Goal: Information Seeking & Learning: Learn about a topic

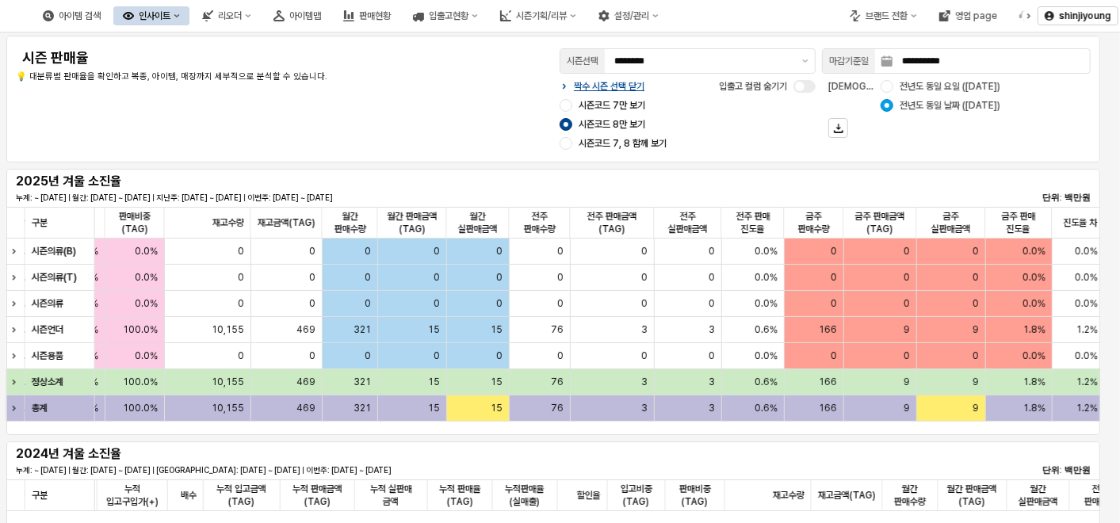
scroll to position [0, 1338]
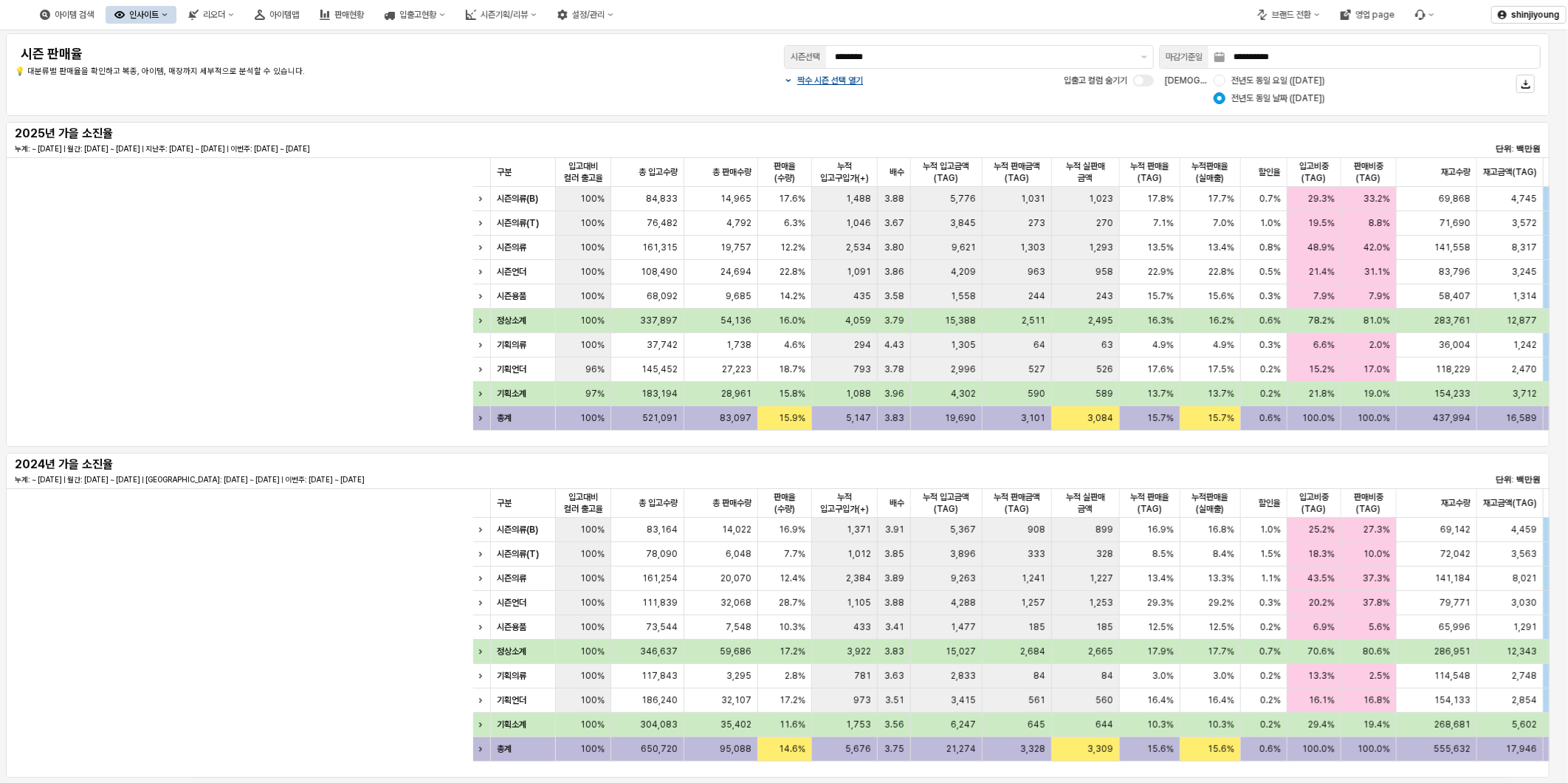
scroll to position [0, 738]
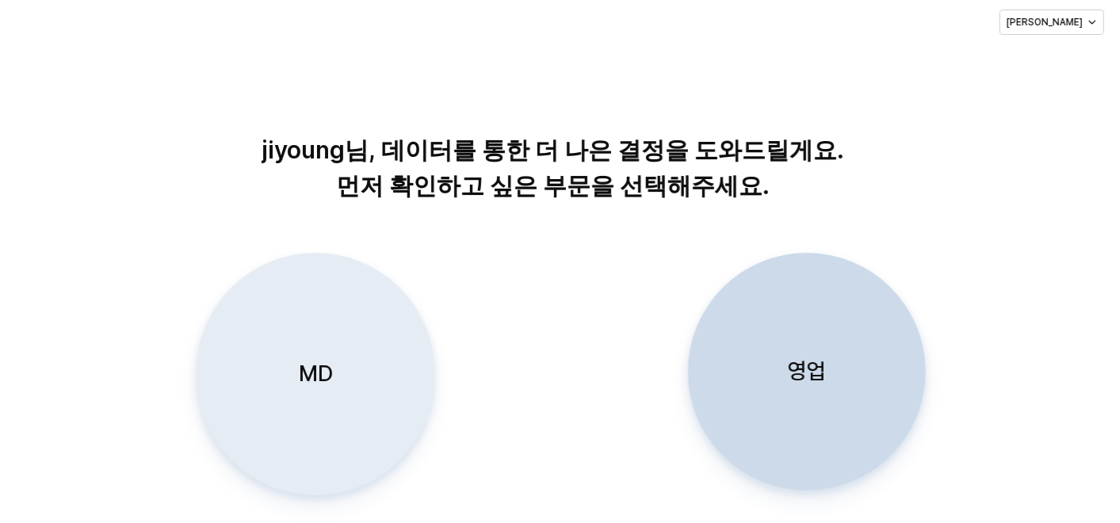
click at [299, 381] on p "MD" at bounding box center [315, 373] width 34 height 29
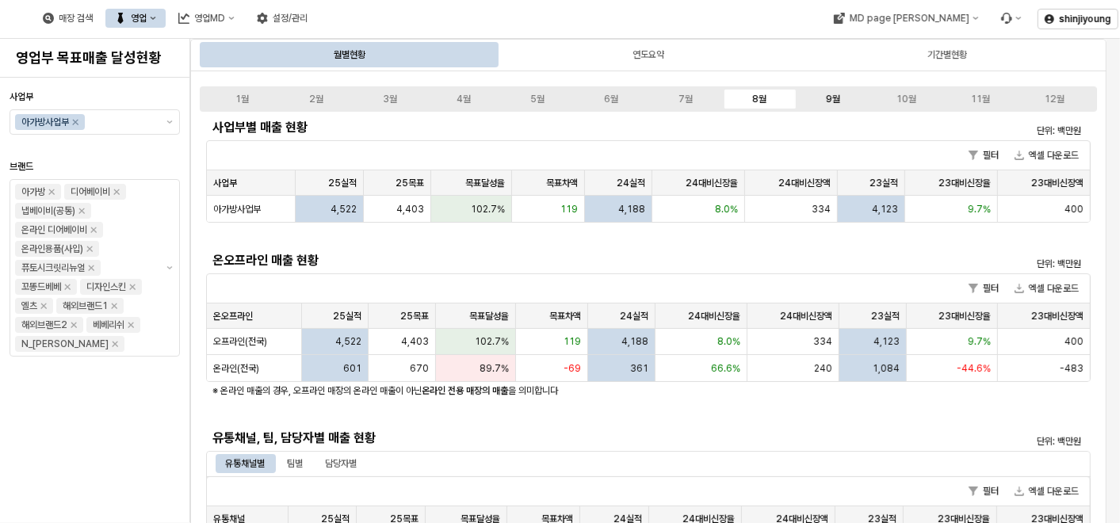
click at [829, 99] on div "9월" at bounding box center [833, 99] width 14 height 11
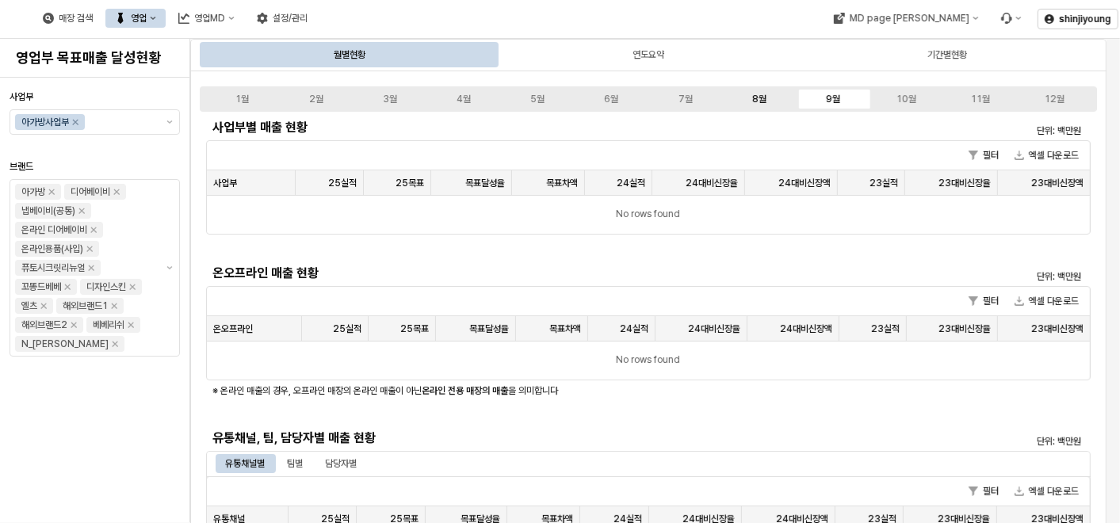
click at [752, 97] on div "8월" at bounding box center [759, 99] width 14 height 11
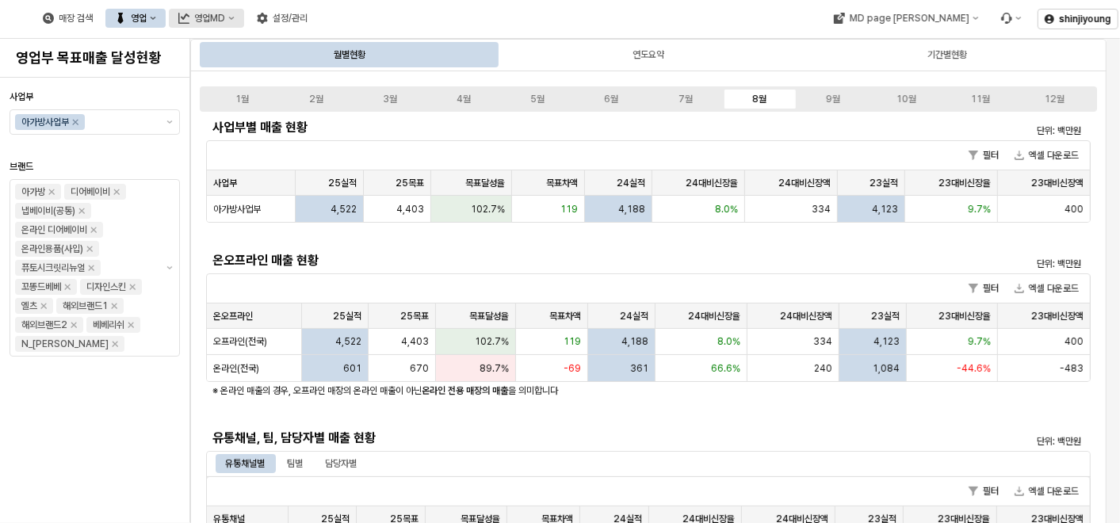
click at [225, 19] on div "영업MD" at bounding box center [209, 18] width 31 height 11
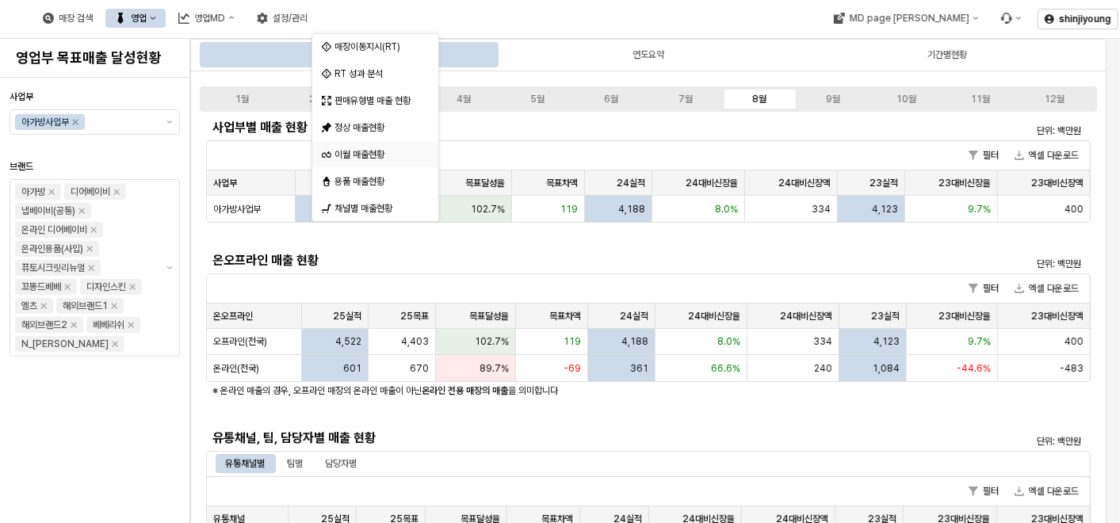
click at [359, 154] on div "이월 매출현황" at bounding box center [376, 154] width 85 height 13
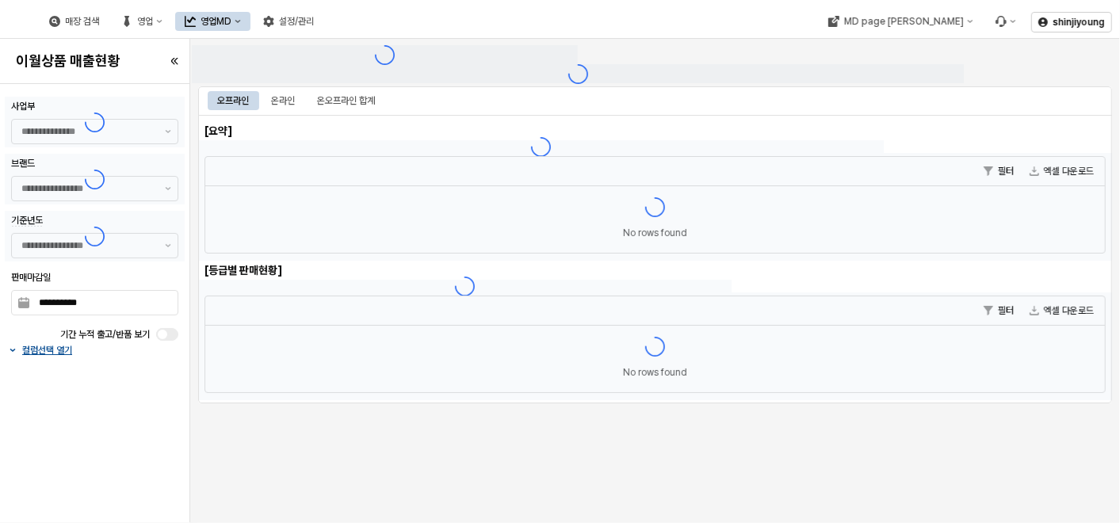
type input "******"
type input "***"
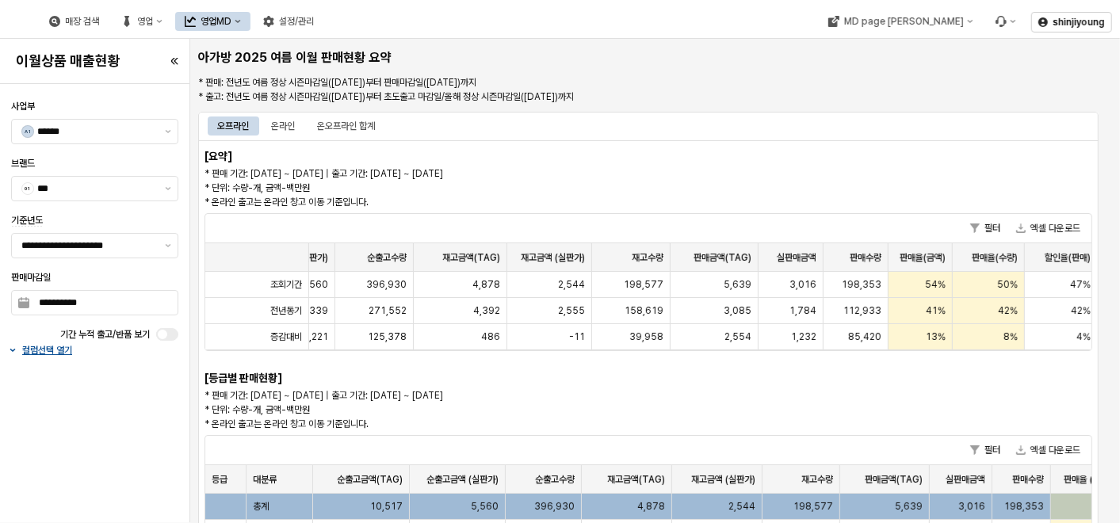
scroll to position [0, 166]
click at [166, 242] on button "제안 사항 표시" at bounding box center [167, 246] width 19 height 24
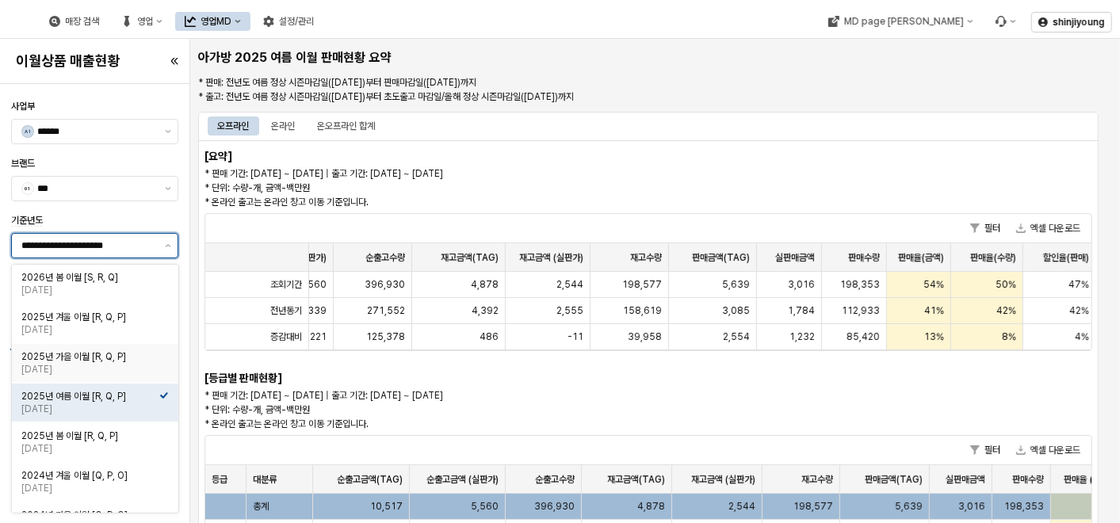
click at [79, 362] on div "2025년 가을 이월 [R, Q, P]" at bounding box center [90, 356] width 138 height 13
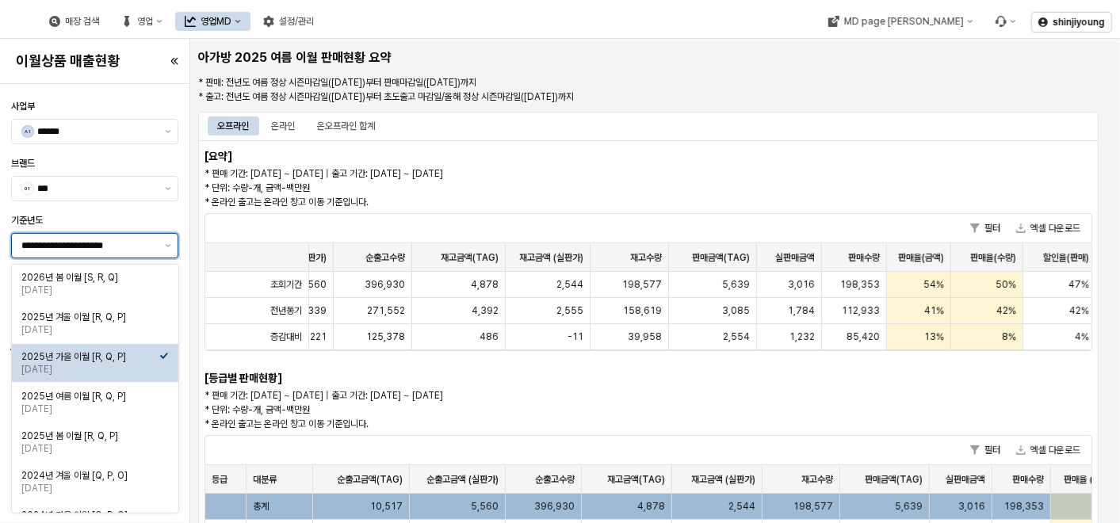
type input "**********"
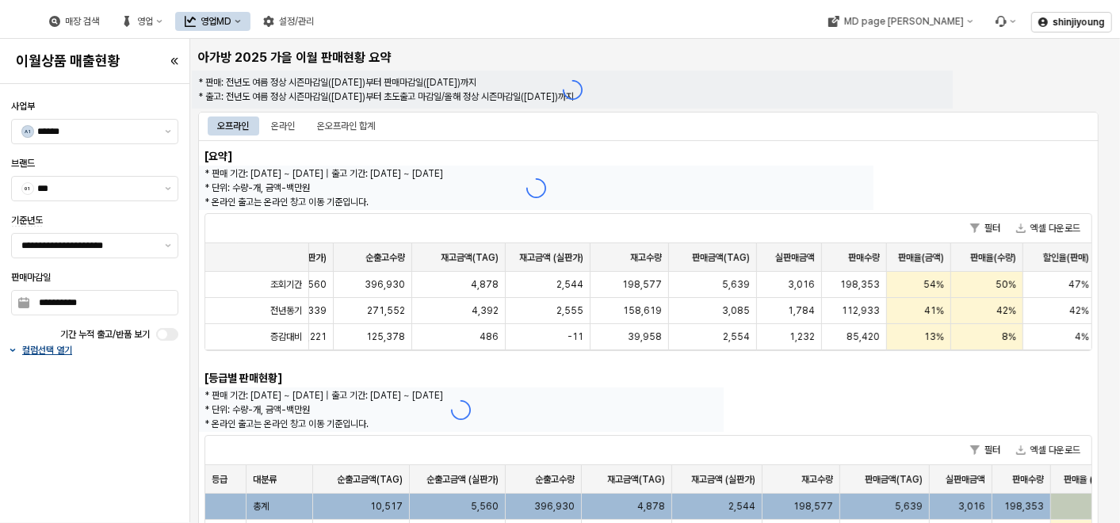
click at [14, 349] on icon "button" at bounding box center [13, 350] width 6 height 3
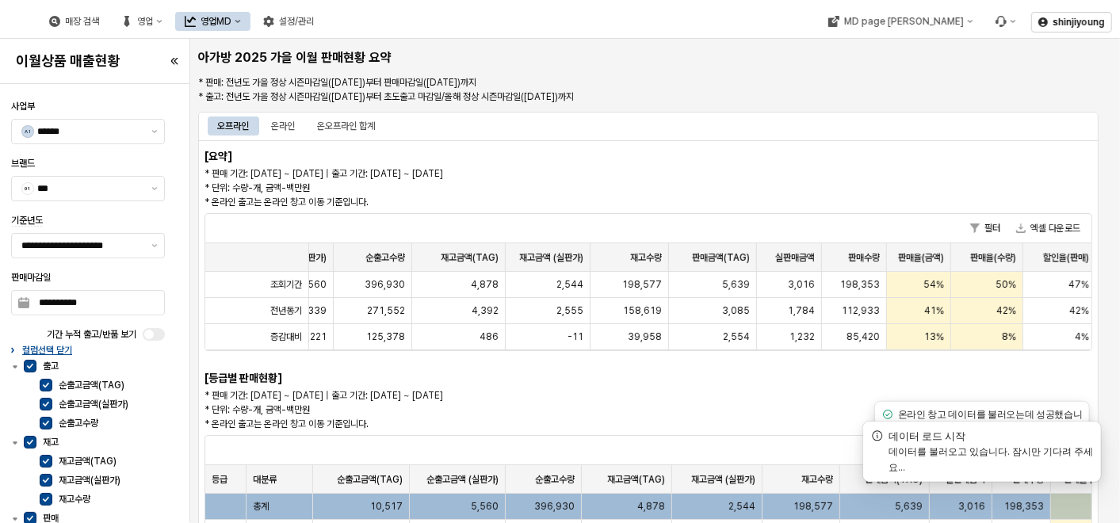
scroll to position [88, 0]
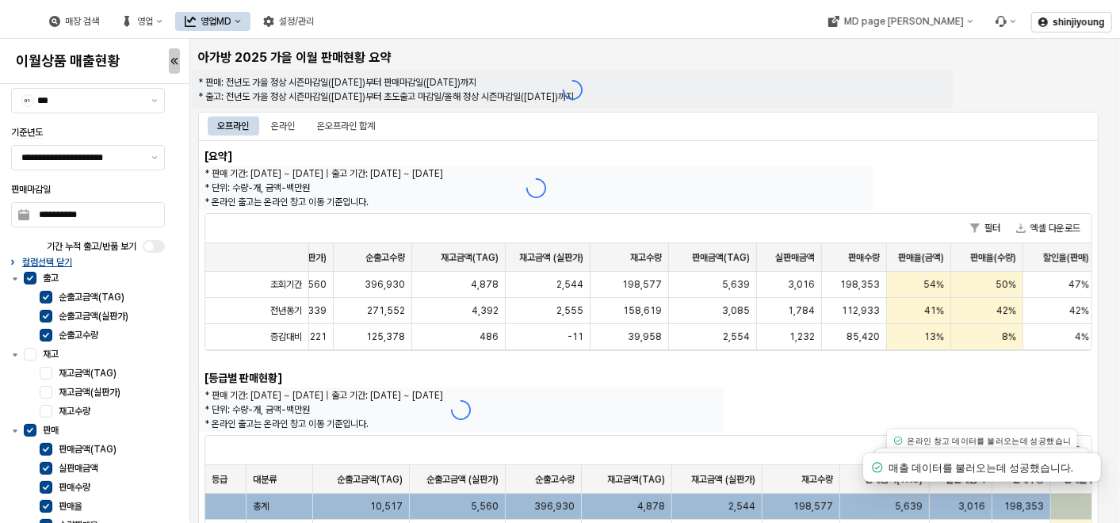
click at [178, 54] on div "button" at bounding box center [175, 61] width 10 height 24
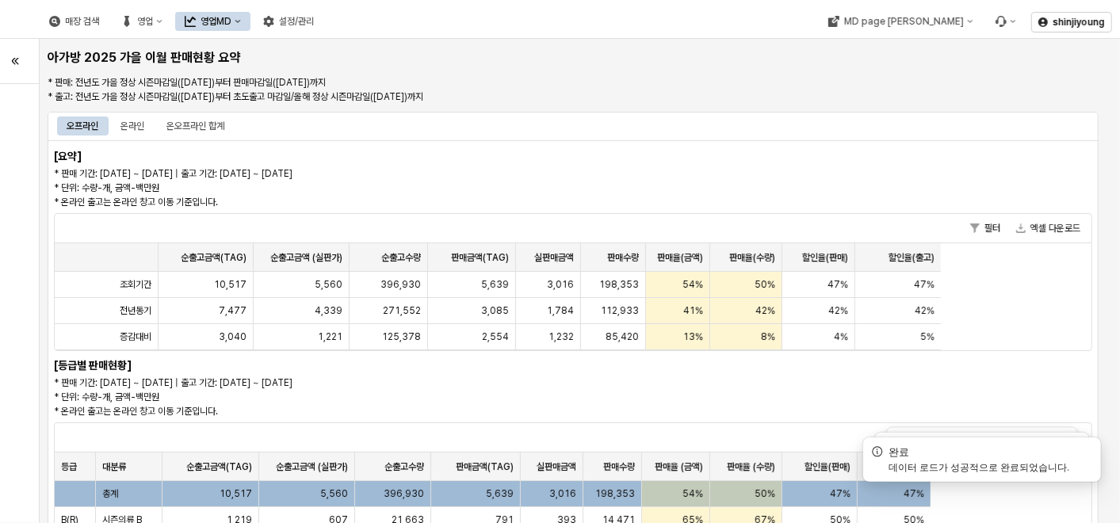
scroll to position [0, 0]
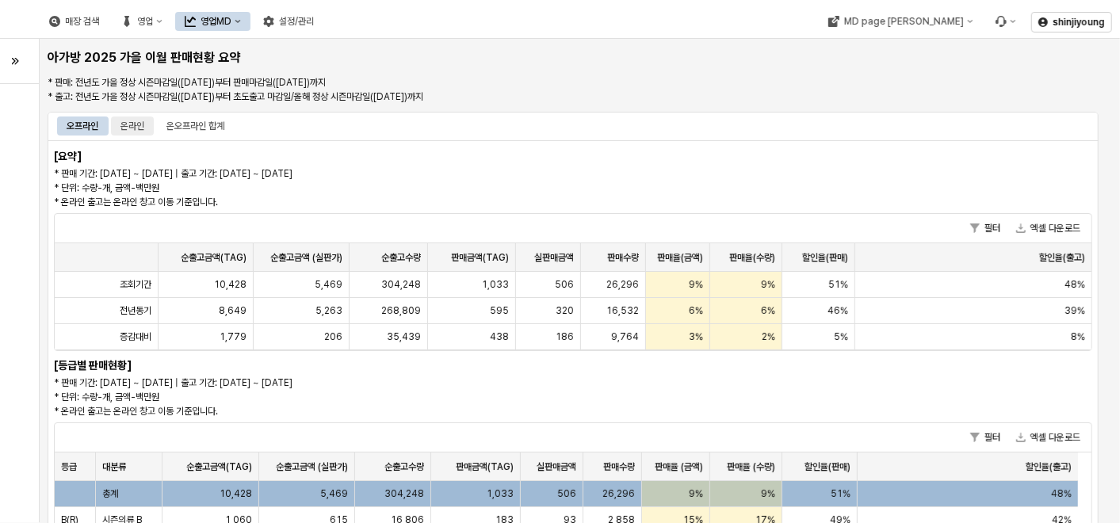
click at [138, 127] on div "온라인" at bounding box center [132, 125] width 24 height 19
click at [205, 126] on div "온오프라인 합계" at bounding box center [195, 125] width 58 height 19
click at [137, 117] on div "온라인" at bounding box center [132, 125] width 24 height 19
click at [95, 125] on div "오프라인" at bounding box center [83, 125] width 32 height 19
click at [213, 120] on div "온오프라인 합계" at bounding box center [195, 125] width 58 height 19
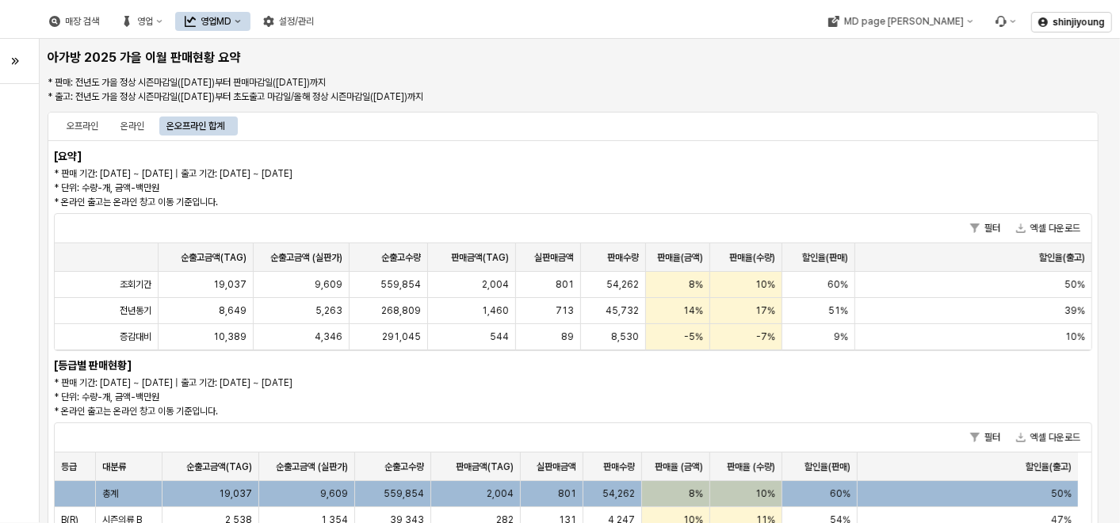
click at [607, 391] on p "* 판매 기간: 2025-02-15 ~ 2025-08-24 | 출고 기간: 2025-02-15 ~ 2025-07-31 * 단위: 수량-개, 금…" at bounding box center [354, 397] width 600 height 43
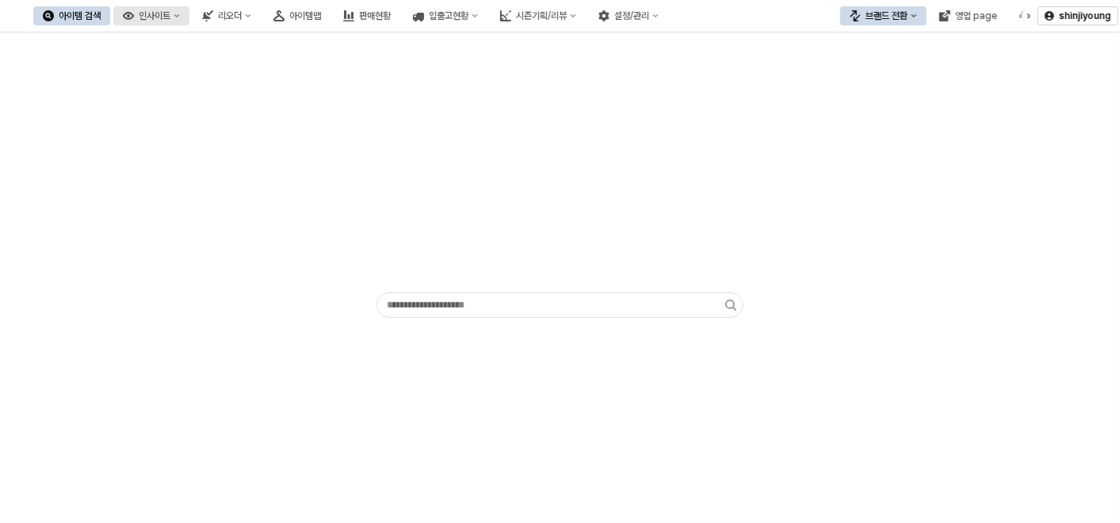
click at [170, 18] on div "인사이트" at bounding box center [155, 15] width 32 height 11
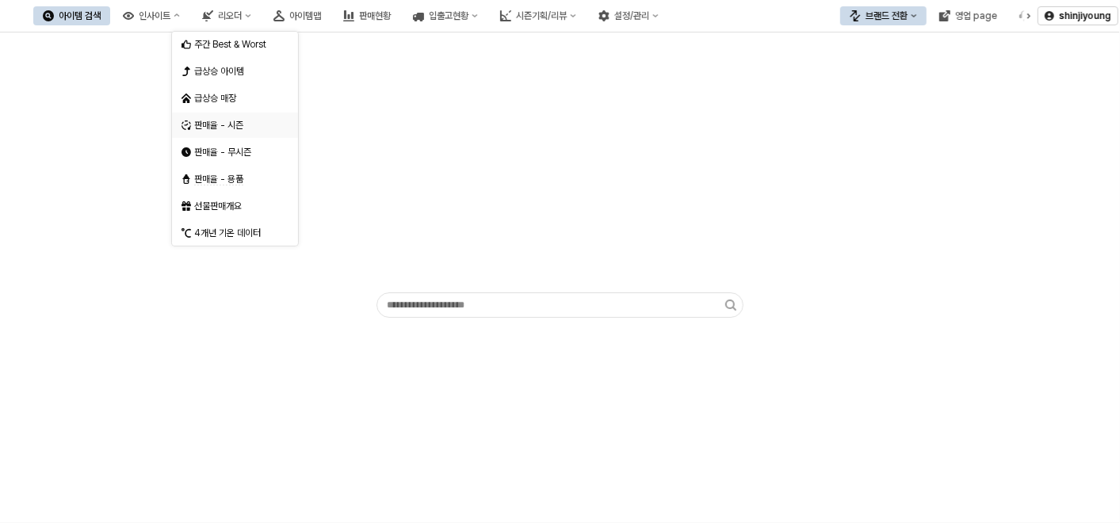
click at [222, 120] on div "판매율 - 시즌" at bounding box center [236, 125] width 85 height 13
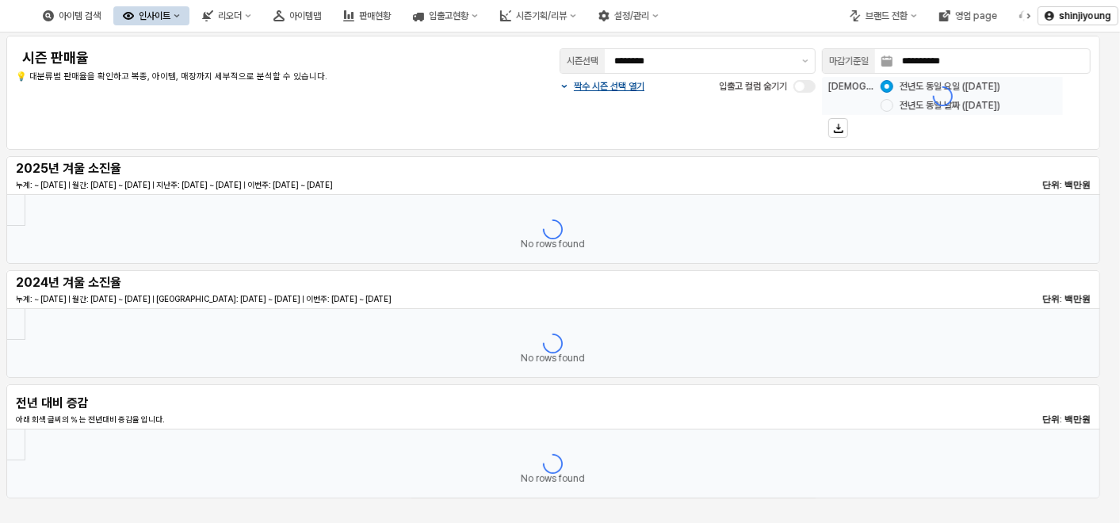
click at [883, 109] on div "App Frame" at bounding box center [942, 96] width 241 height 38
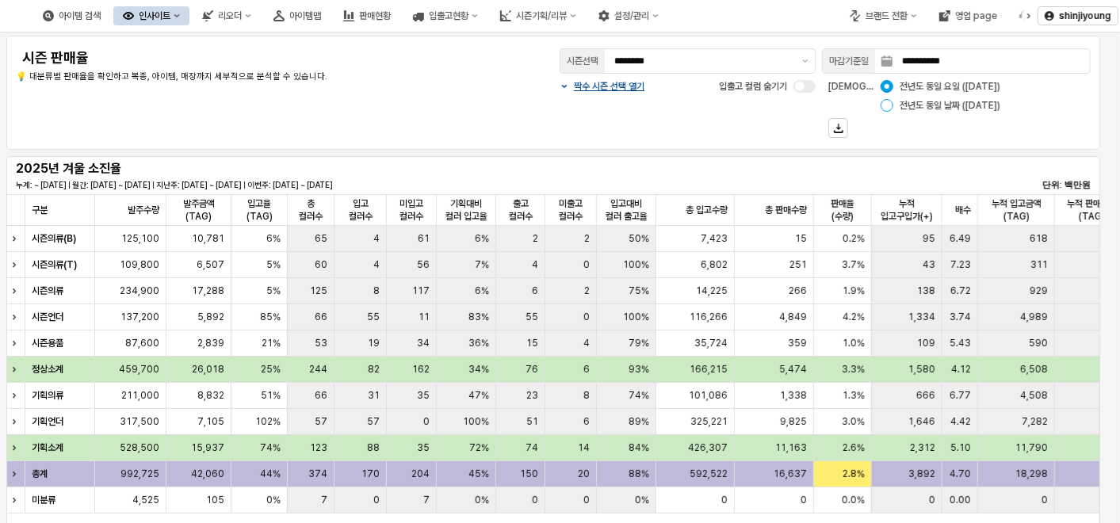
click at [888, 105] on div "App Frame" at bounding box center [886, 105] width 13 height 13
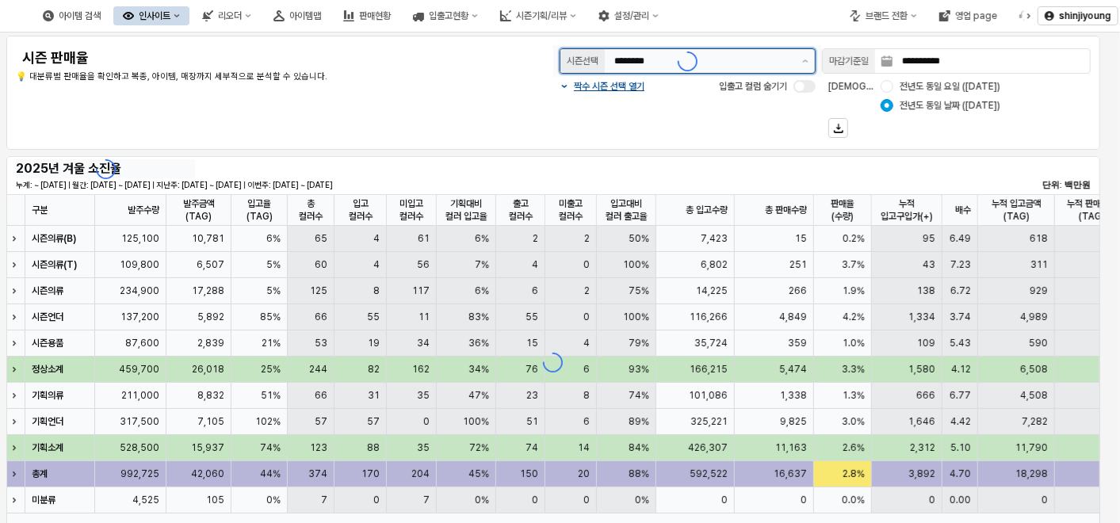
click at [727, 63] on div "시즌선택 ********" at bounding box center [687, 61] width 269 height 32
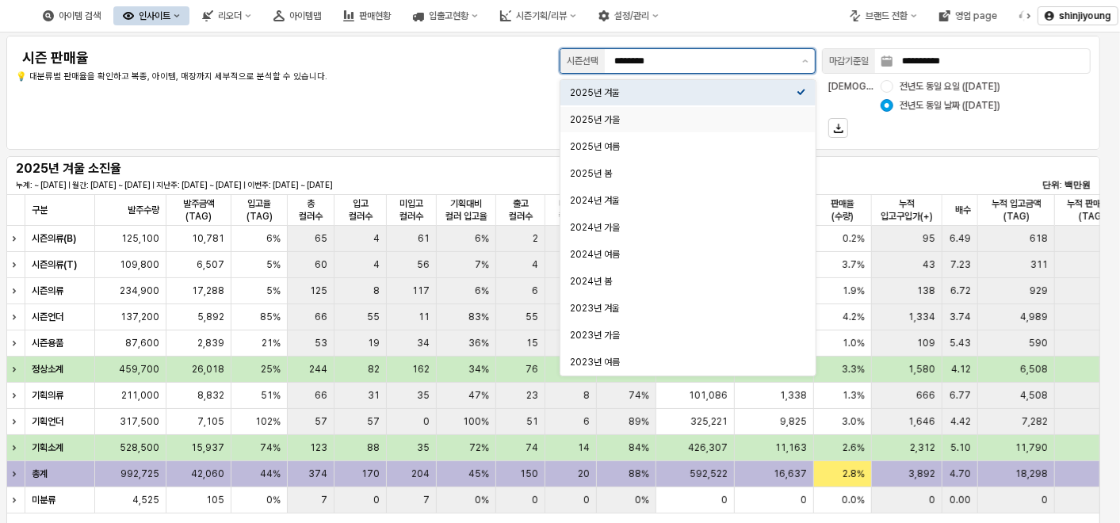
click at [643, 116] on div "2025년 가을" at bounding box center [683, 119] width 227 height 13
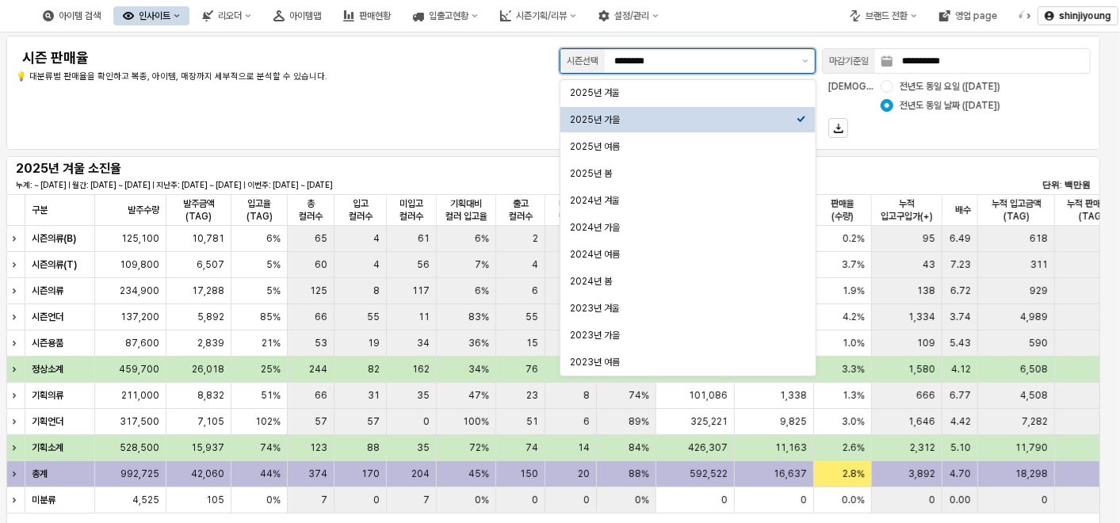
type input "********"
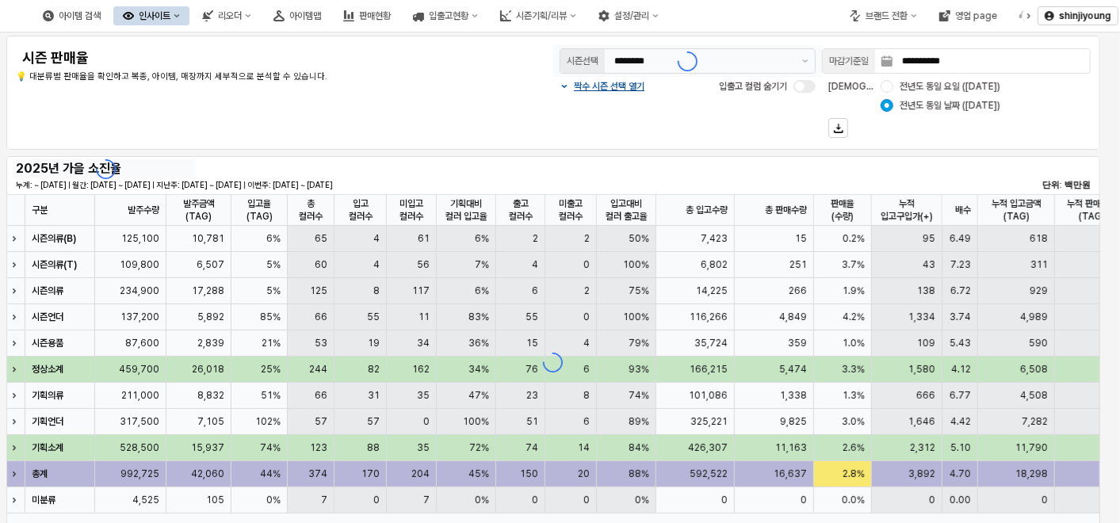
click at [442, 101] on div "**********" at bounding box center [553, 92] width 1075 height 95
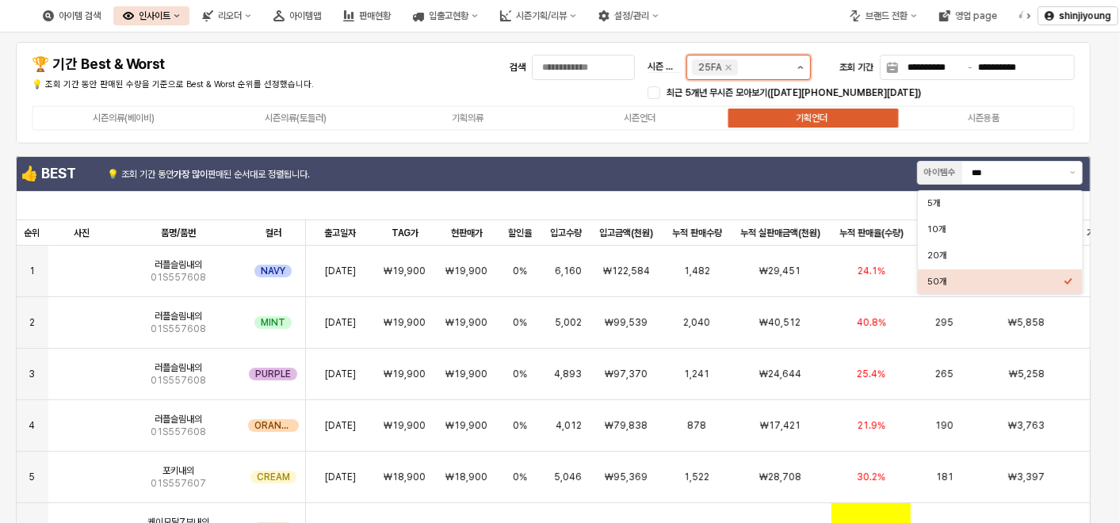
click at [799, 70] on button "제안 사항 표시" at bounding box center [800, 67] width 19 height 24
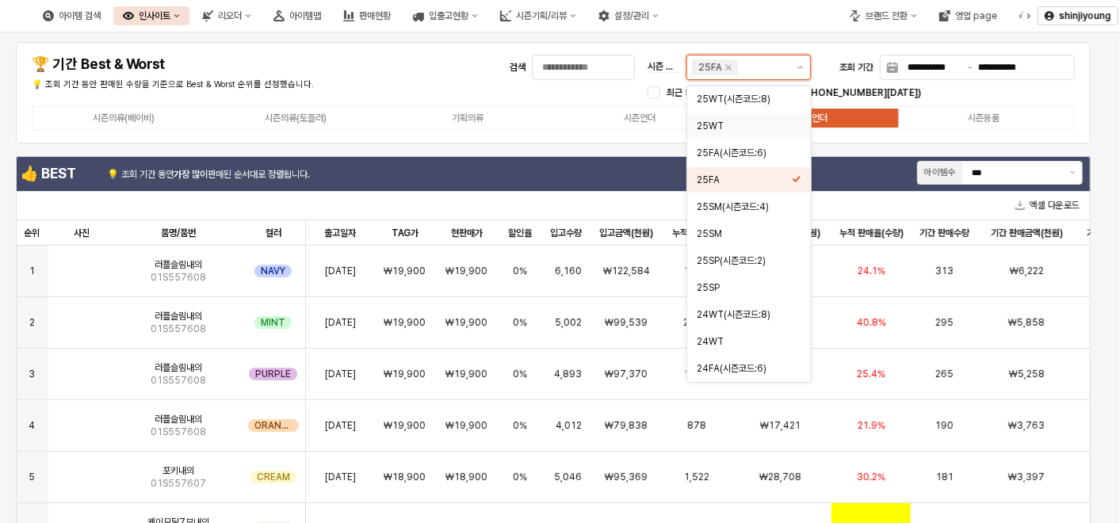
click at [732, 121] on div "25WT" at bounding box center [744, 126] width 95 height 13
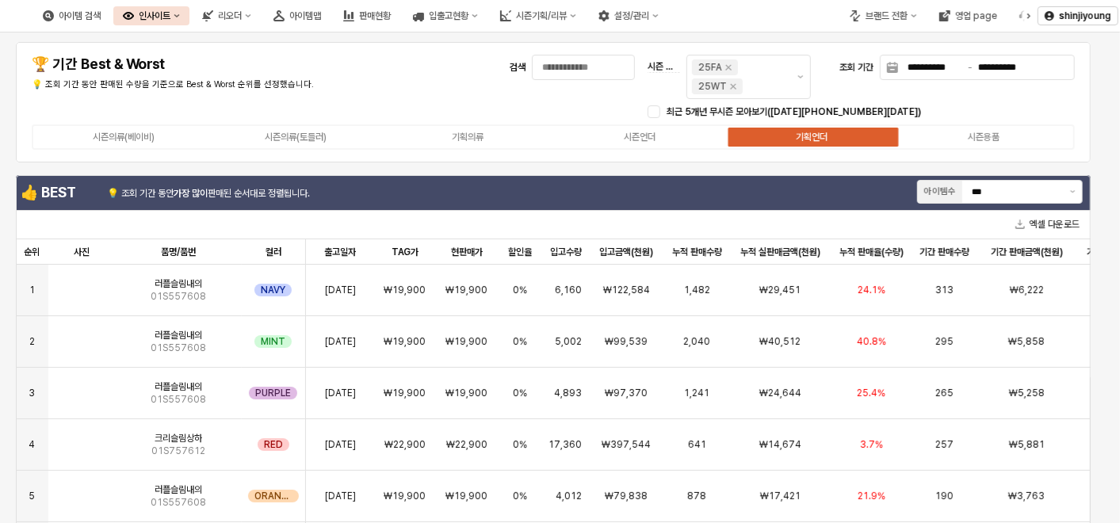
click at [401, 79] on div "**********" at bounding box center [553, 102] width 1056 height 101
click at [109, 139] on div "시즌의류(베이비)" at bounding box center [124, 137] width 62 height 11
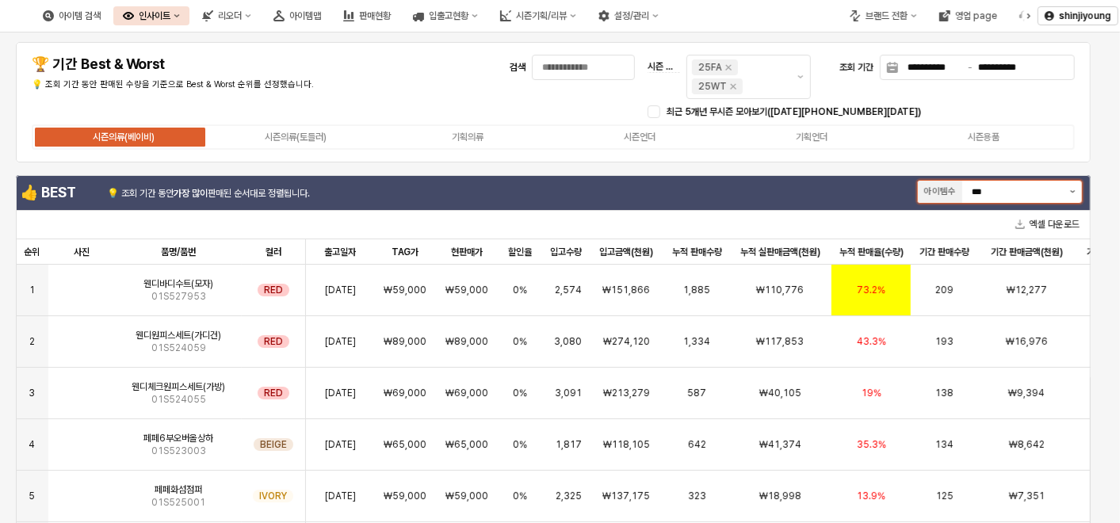
click at [1073, 190] on icon "제안 사항 표시" at bounding box center [1073, 191] width 6 height 3
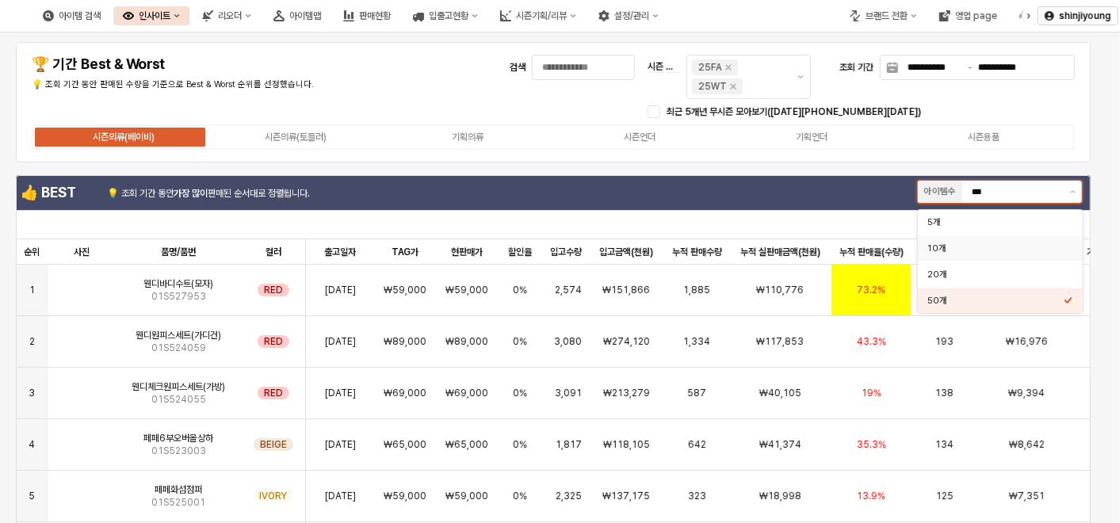
click at [978, 254] on div "10개" at bounding box center [995, 248] width 136 height 12
type input "***"
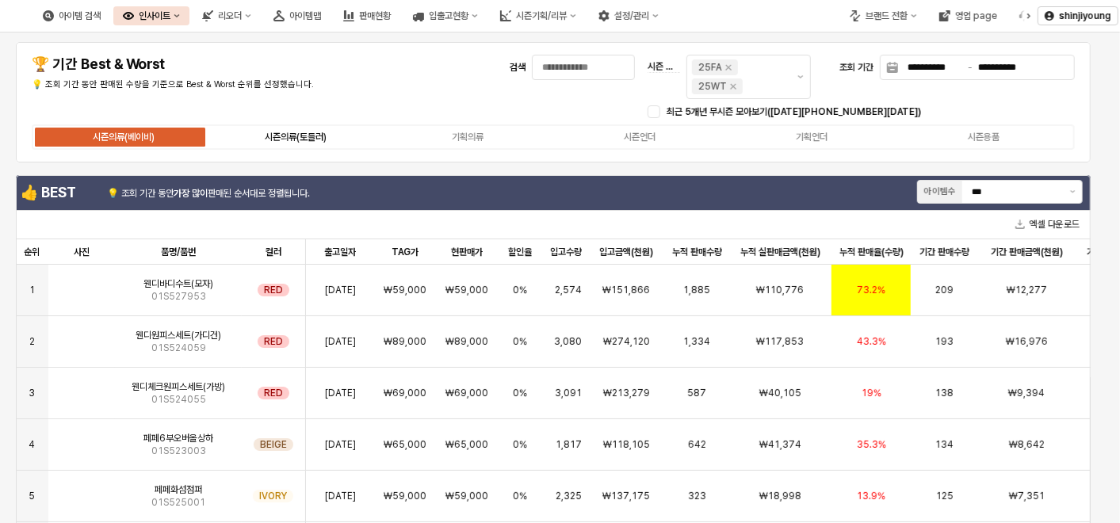
click at [294, 138] on div "시즌의류(토들러)" at bounding box center [296, 137] width 62 height 11
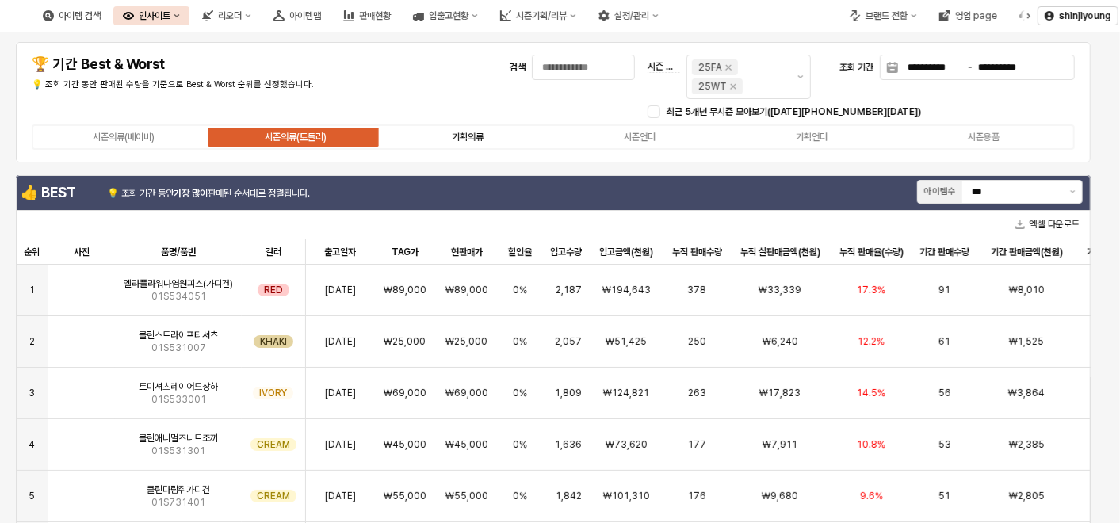
click at [456, 132] on div "기획의류" at bounding box center [468, 137] width 32 height 11
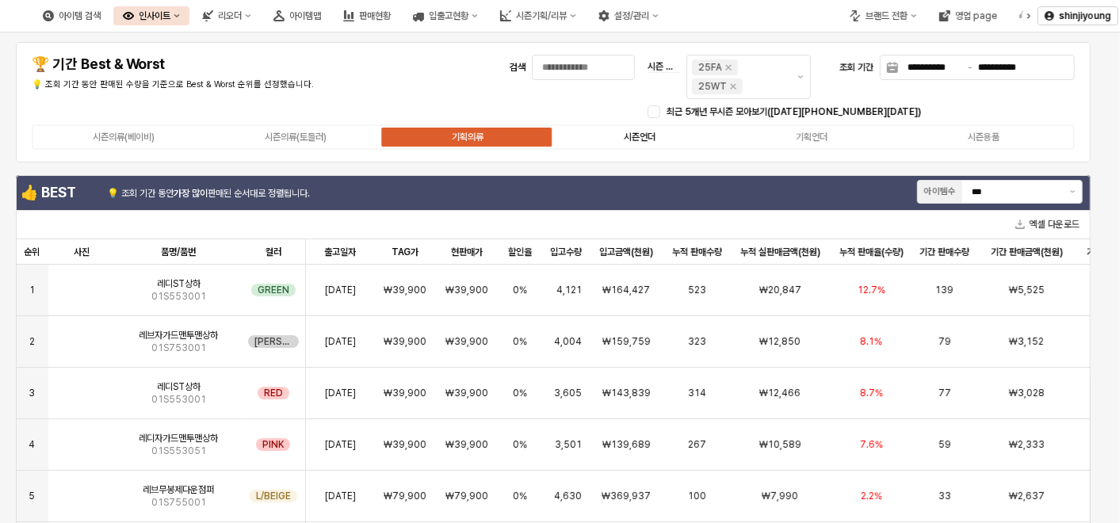
click at [652, 138] on div "시즌언더" at bounding box center [640, 137] width 32 height 11
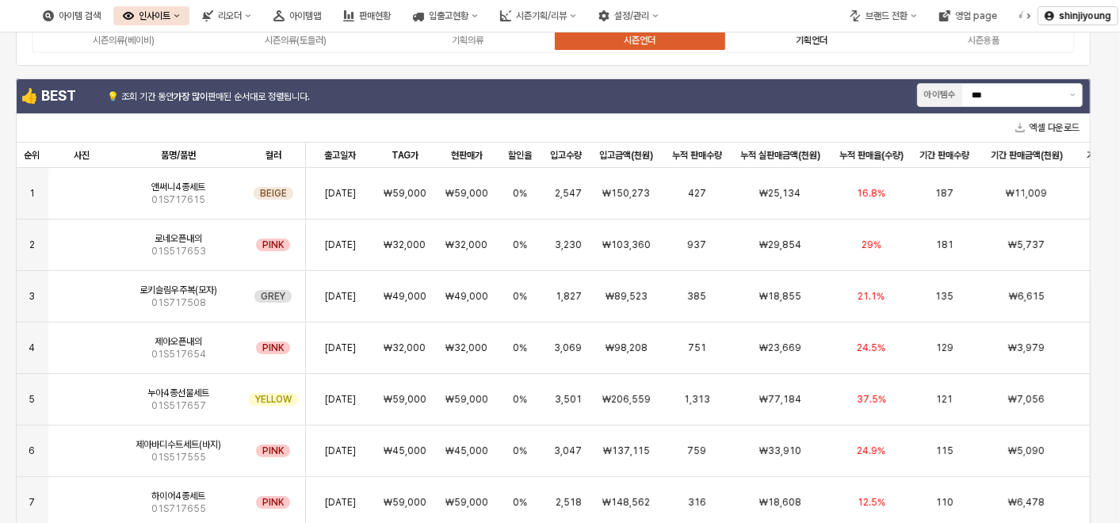
click at [818, 35] on div "기획언더" at bounding box center [812, 40] width 32 height 11
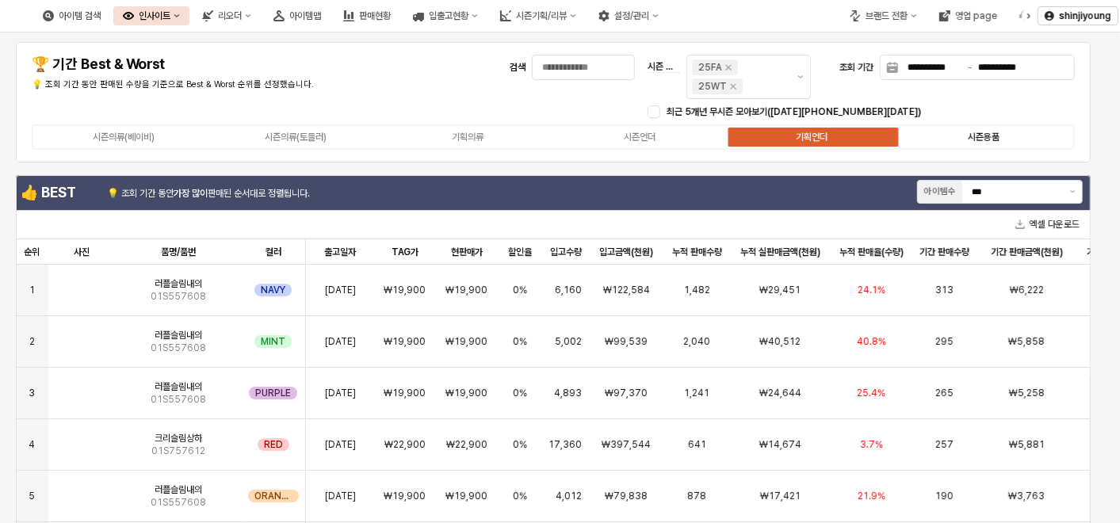
click at [976, 136] on div "시즌용품" at bounding box center [984, 137] width 32 height 11
